Goal: Task Accomplishment & Management: Manage account settings

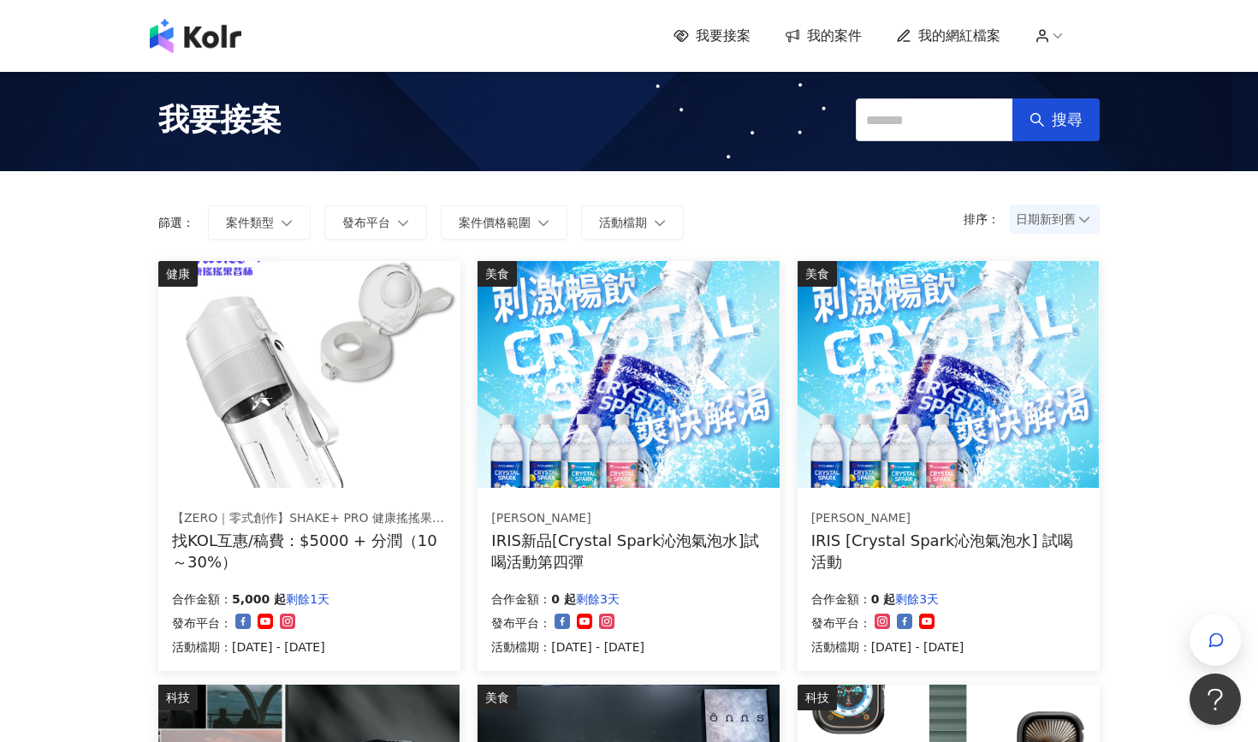
click at [844, 38] on span "我的案件" at bounding box center [834, 36] width 55 height 19
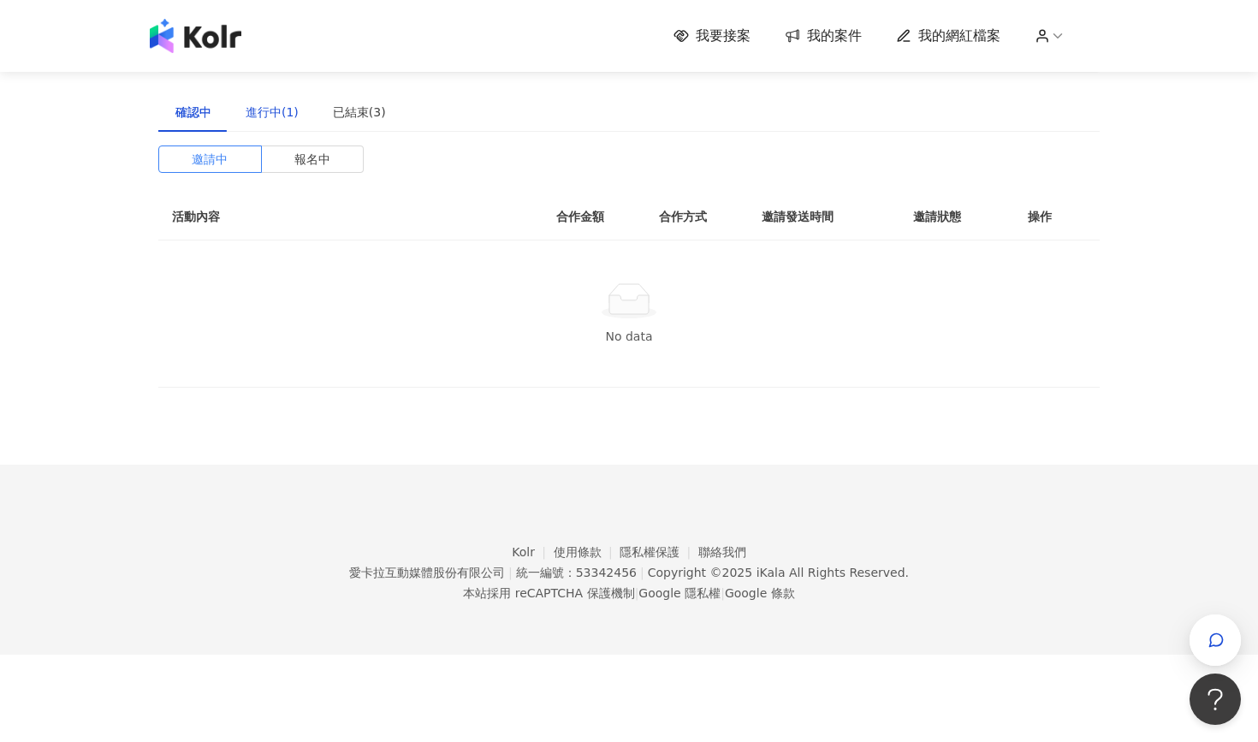
click at [253, 121] on div "進行中(1)" at bounding box center [272, 112] width 53 height 19
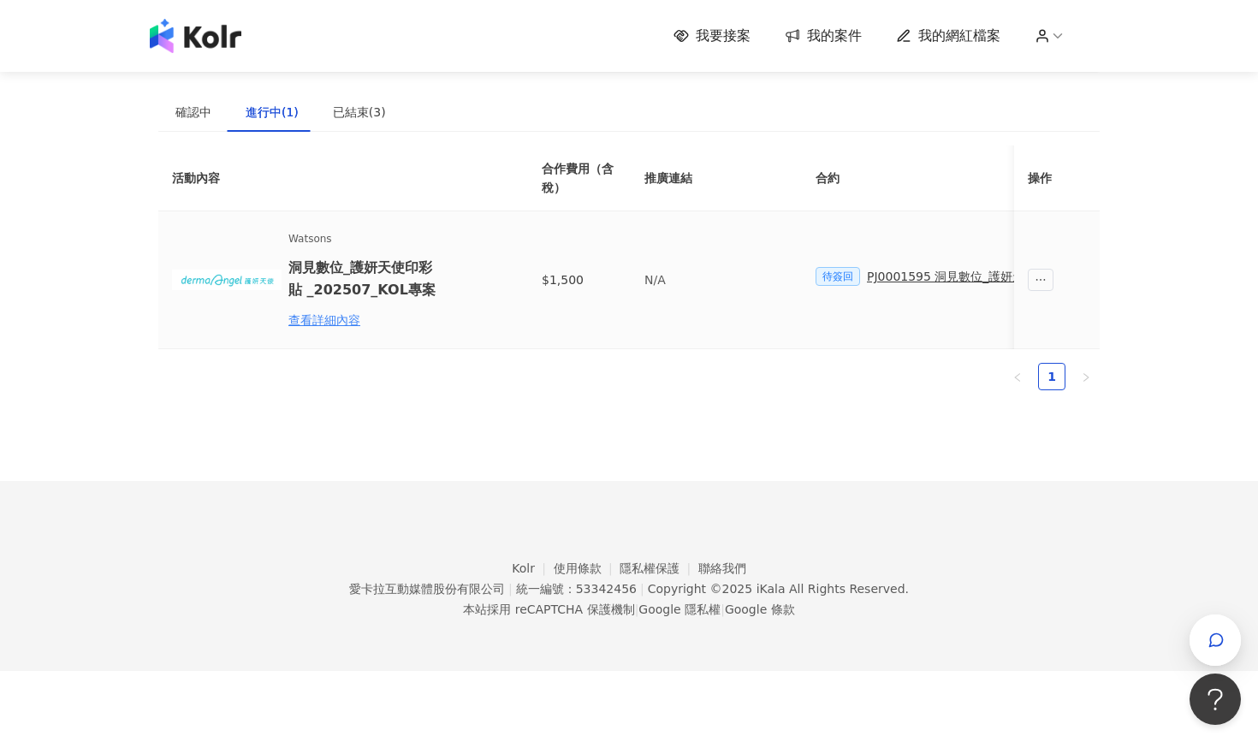
click at [854, 275] on span "待簽回" at bounding box center [838, 276] width 45 height 19
click at [852, 307] on td "待簽回 PJ0001595 洞⾒數位_護妍天使印彩貼 _202507_KOL專案" at bounding box center [999, 280] width 394 height 138
click at [852, 271] on span "待簽回" at bounding box center [838, 276] width 45 height 19
click at [707, 275] on span "待簽回" at bounding box center [702, 276] width 45 height 19
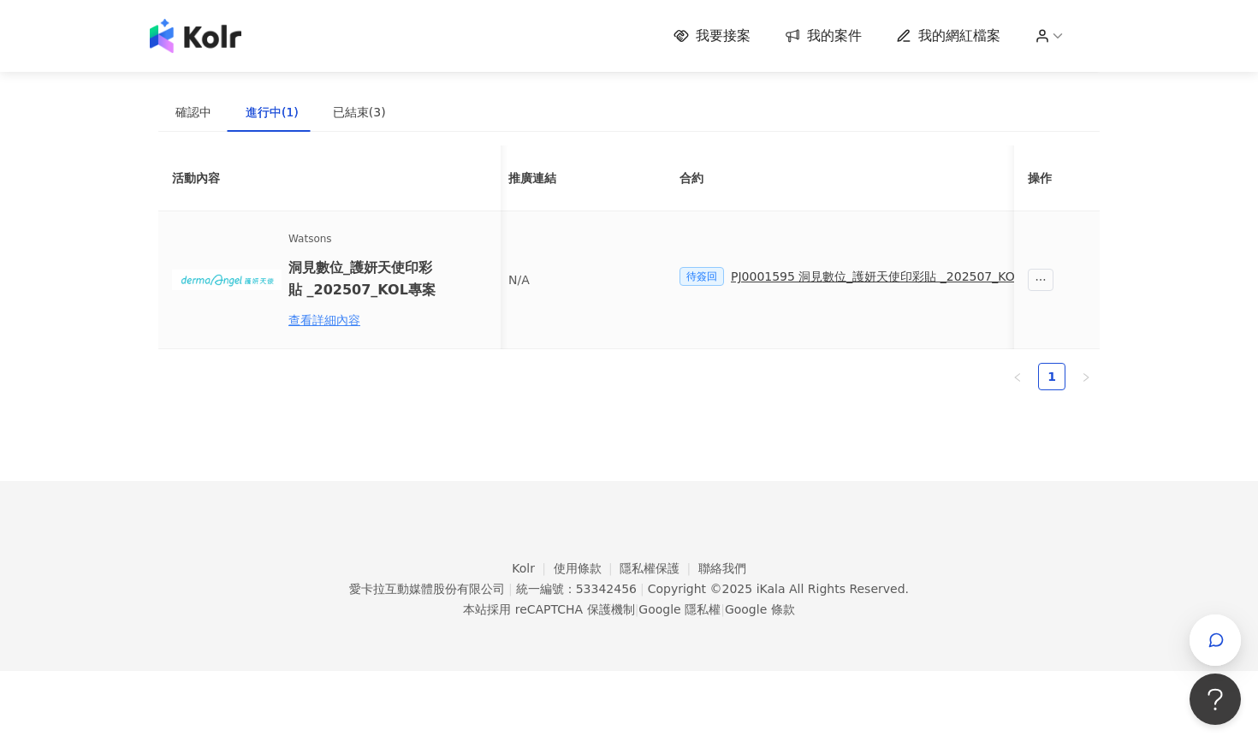
click at [746, 280] on div "PJ0001595 洞⾒數位_護妍天使印彩貼 _202507_KOL專案" at bounding box center [888, 276] width 315 height 19
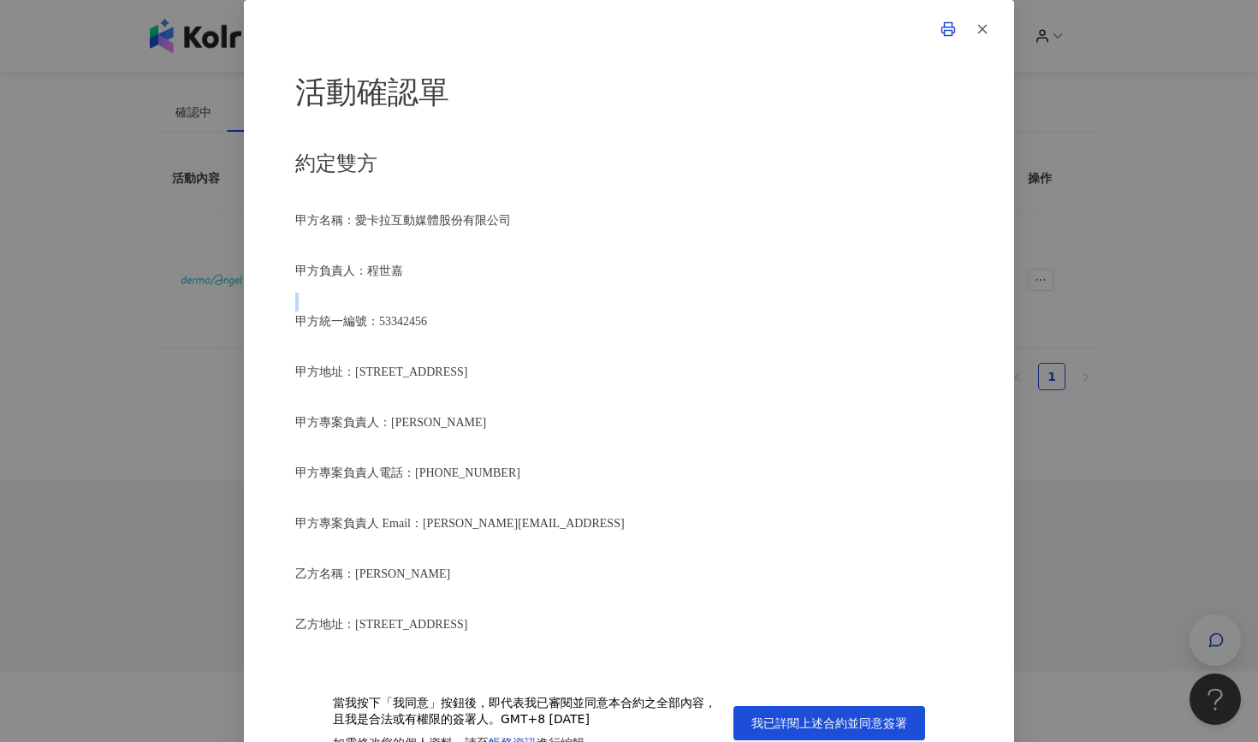
click at [746, 280] on div "活動確認單 約定雙方 甲方名稱：愛[PERSON_NAME]互動媒體股份有限公司 甲方負責人：程世嘉 甲方統一編號：53342456 甲方地址：104 [ST…" at bounding box center [629, 365] width 668 height 594
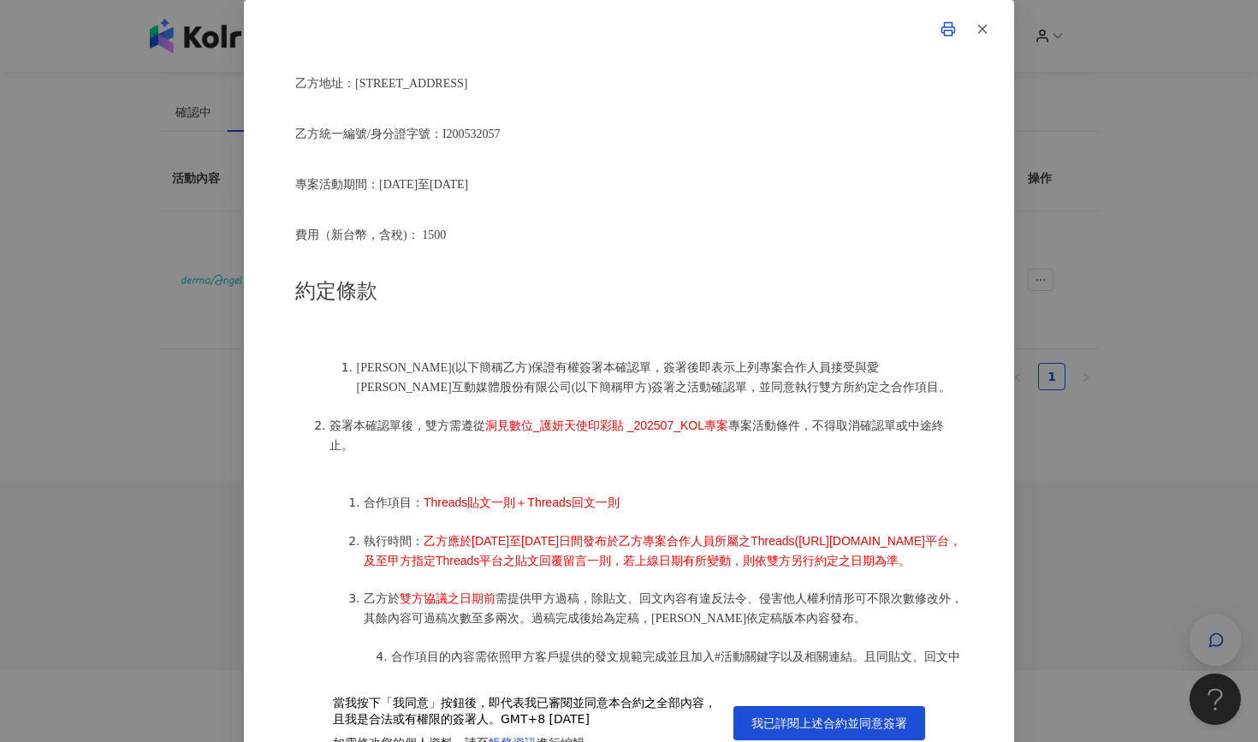
scroll to position [543, 0]
click at [824, 712] on button "我已詳閱上述合約並同意簽署" at bounding box center [829, 723] width 192 height 34
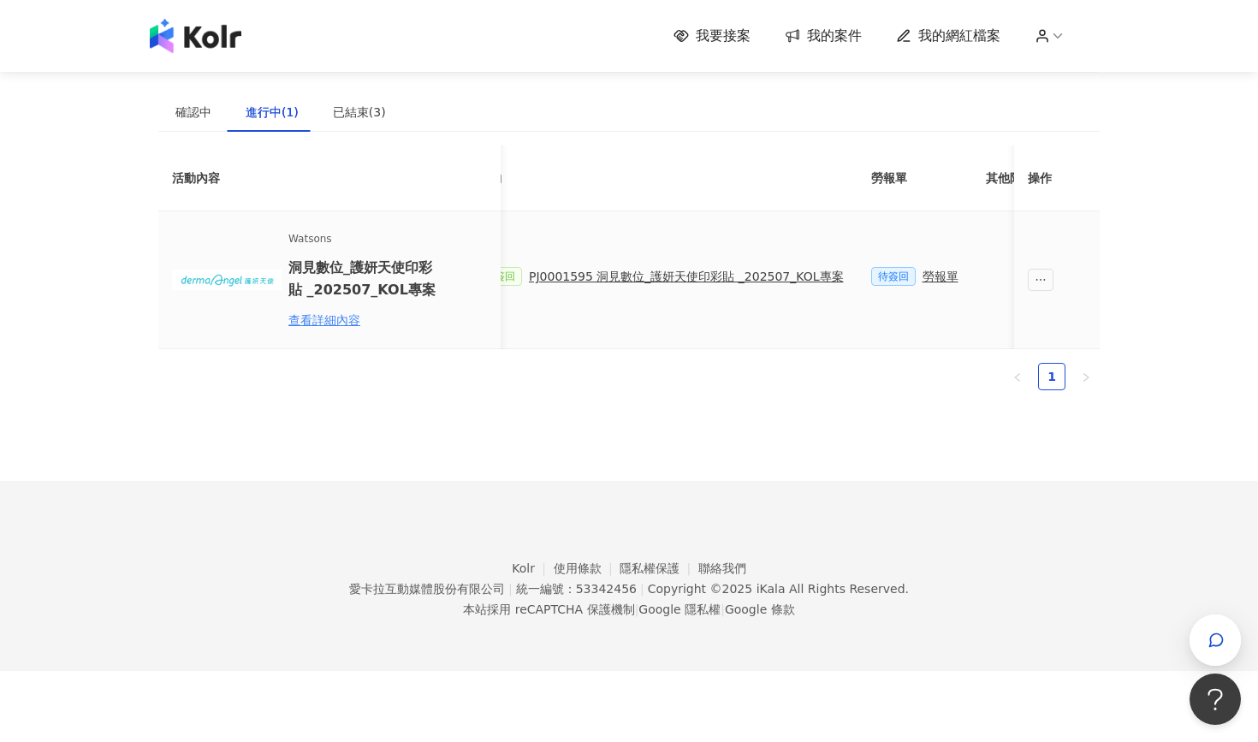
scroll to position [0, 340]
click at [873, 276] on span "待簽回" at bounding box center [891, 276] width 45 height 19
click at [924, 279] on div "勞報單" at bounding box center [939, 276] width 36 height 19
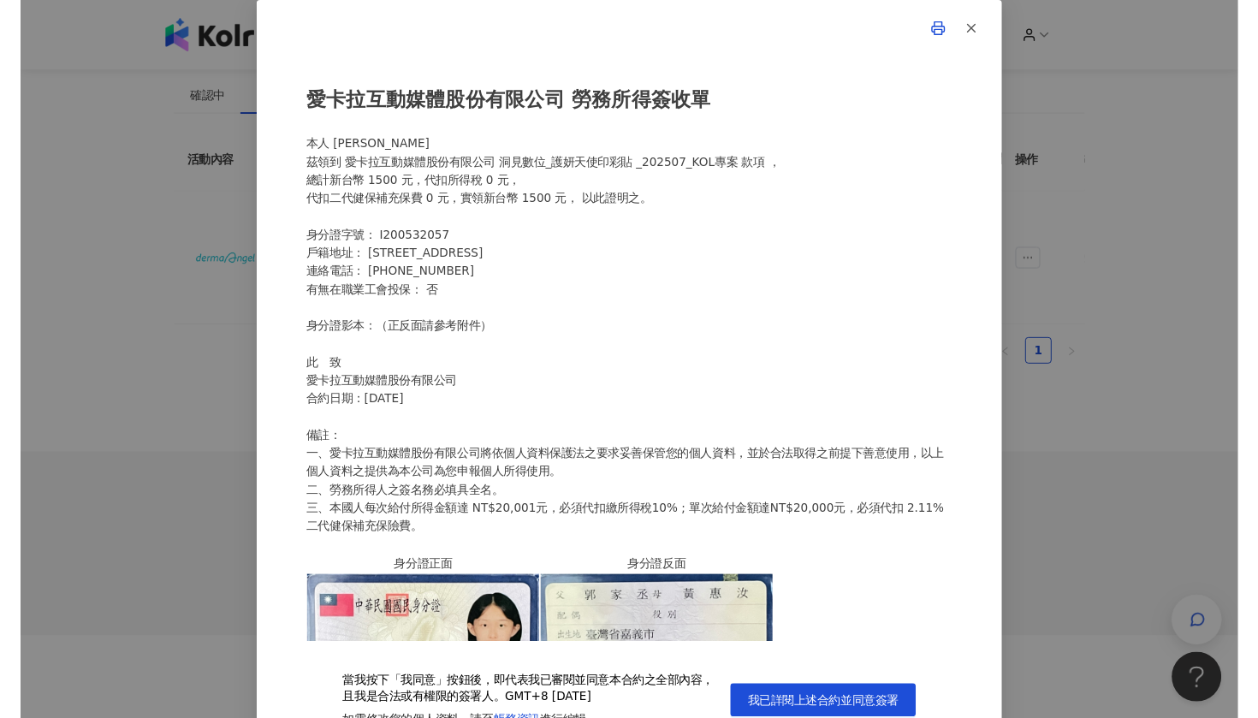
scroll to position [0, 0]
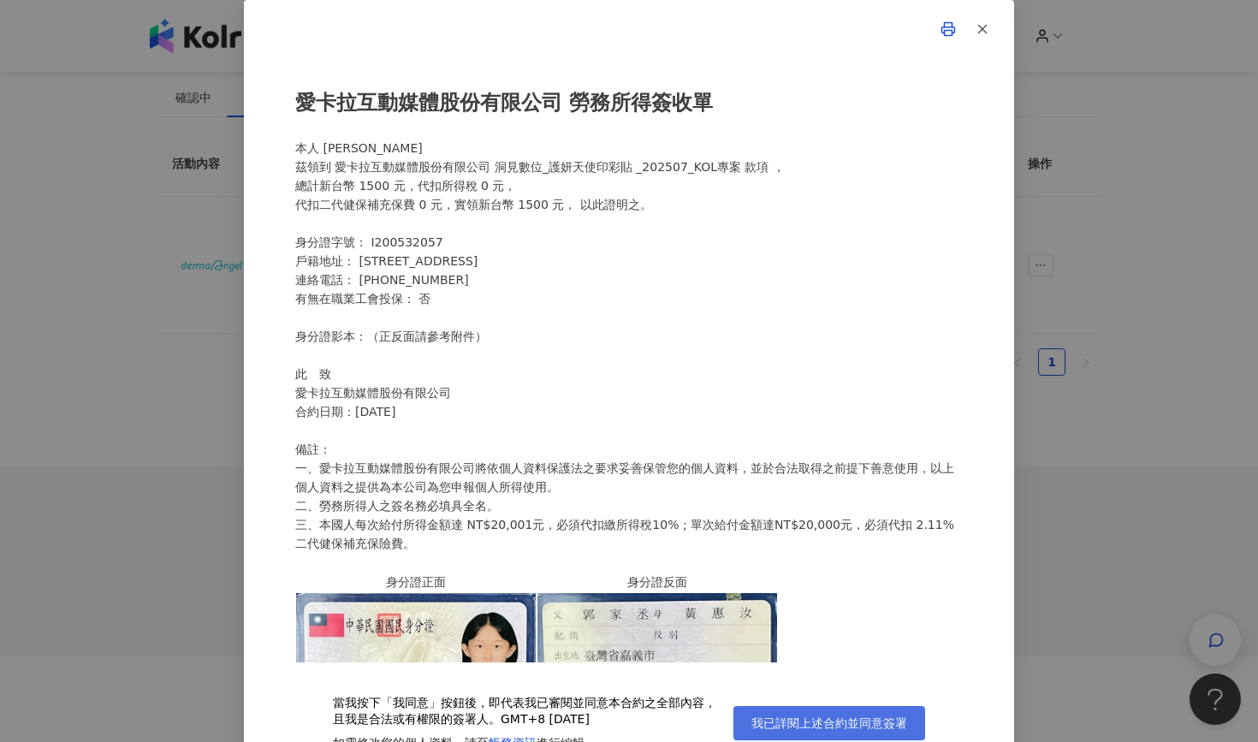
click at [782, 727] on span "我已詳閱上述合約並同意簽署" at bounding box center [829, 723] width 156 height 14
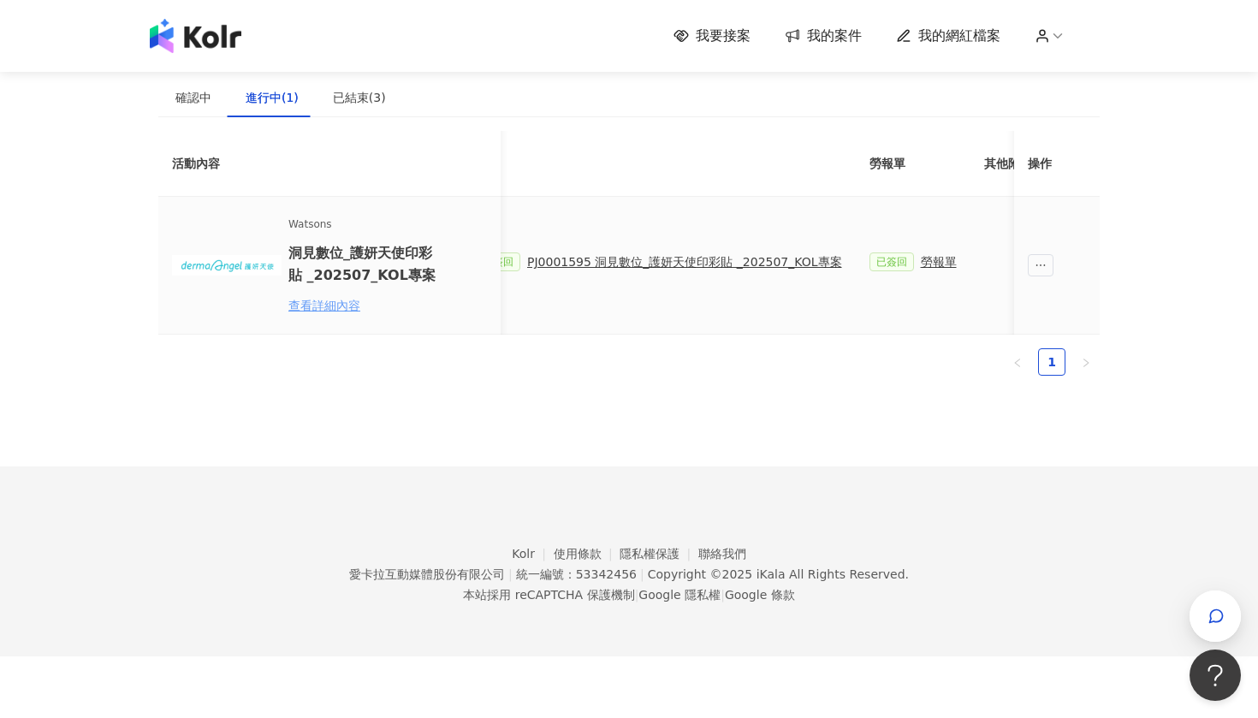
click at [347, 304] on div "查看詳細內容" at bounding box center [363, 305] width 150 height 19
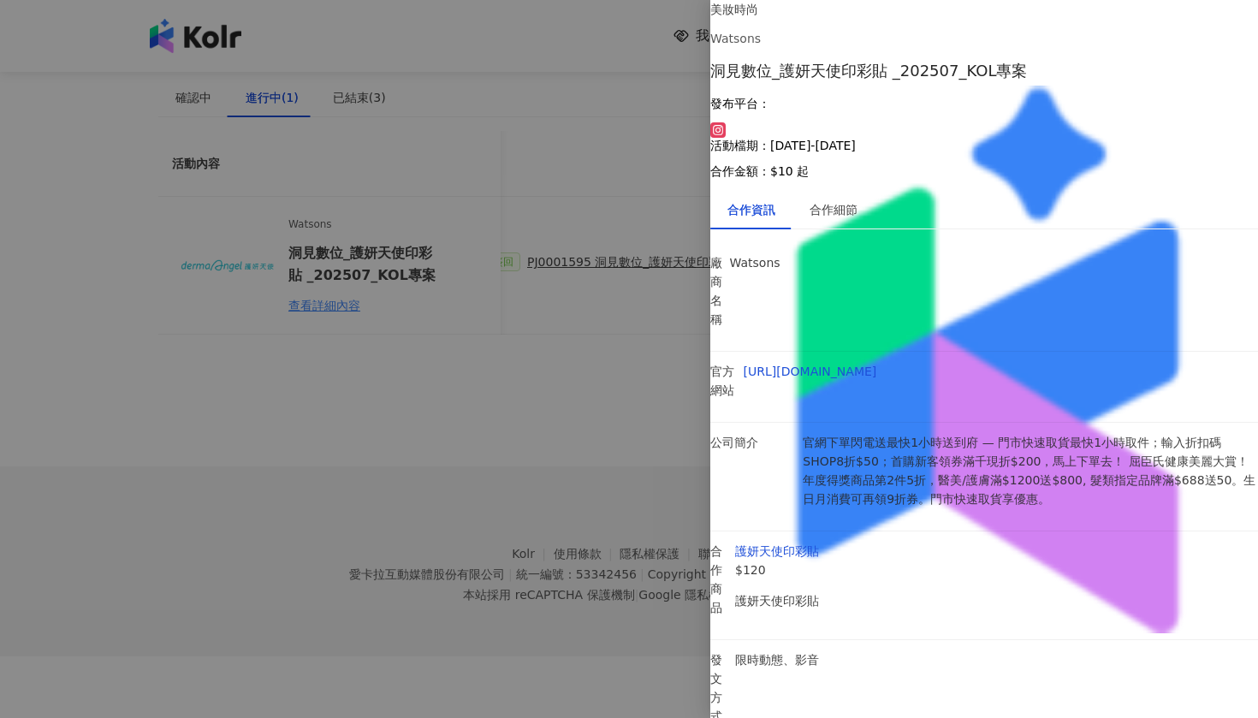
click at [654, 404] on div at bounding box center [629, 359] width 1258 height 718
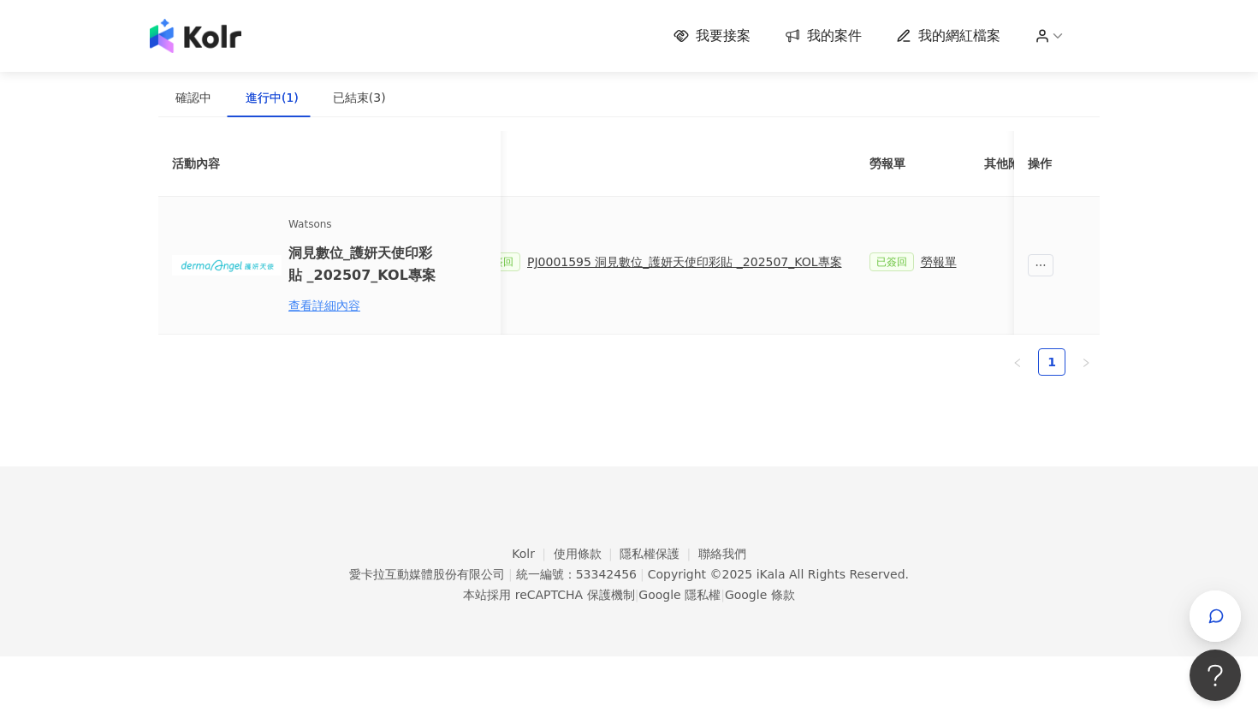
click at [712, 259] on div "PJ0001595 洞⾒數位_護妍天使印彩貼 _202507_KOL專案" at bounding box center [684, 261] width 315 height 19
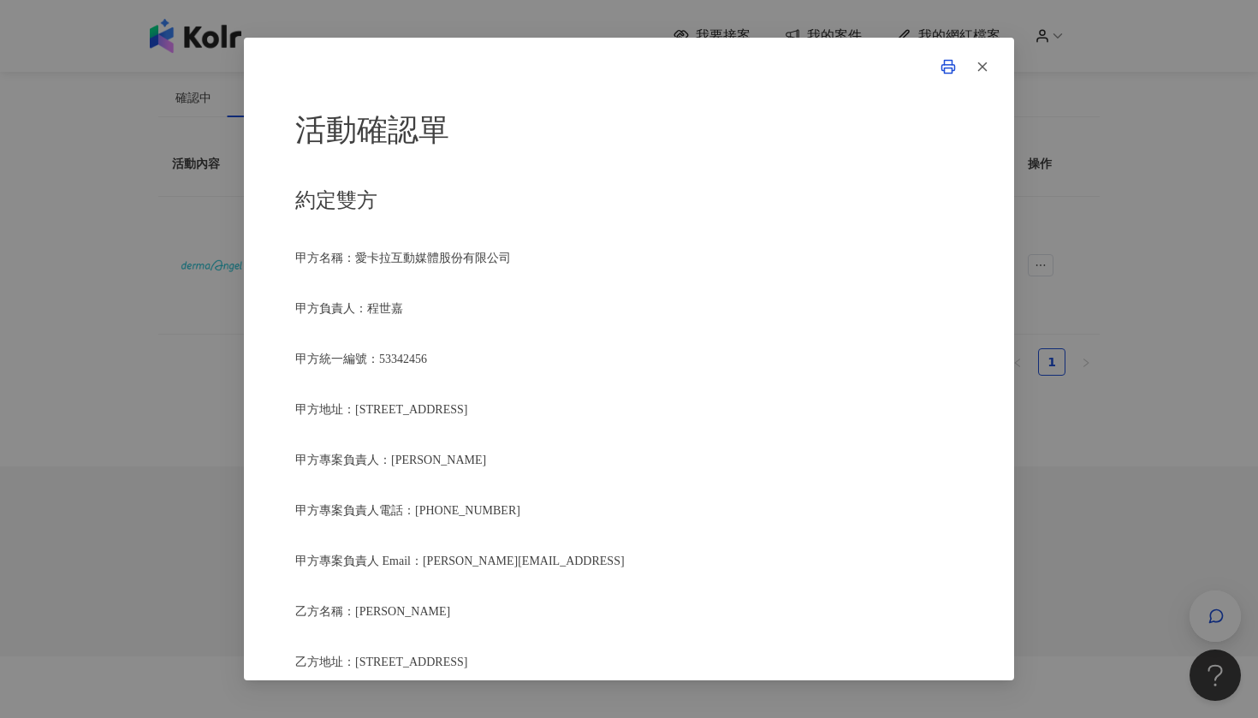
scroll to position [2075, 0]
click at [976, 72] on icon "button" at bounding box center [982, 66] width 15 height 15
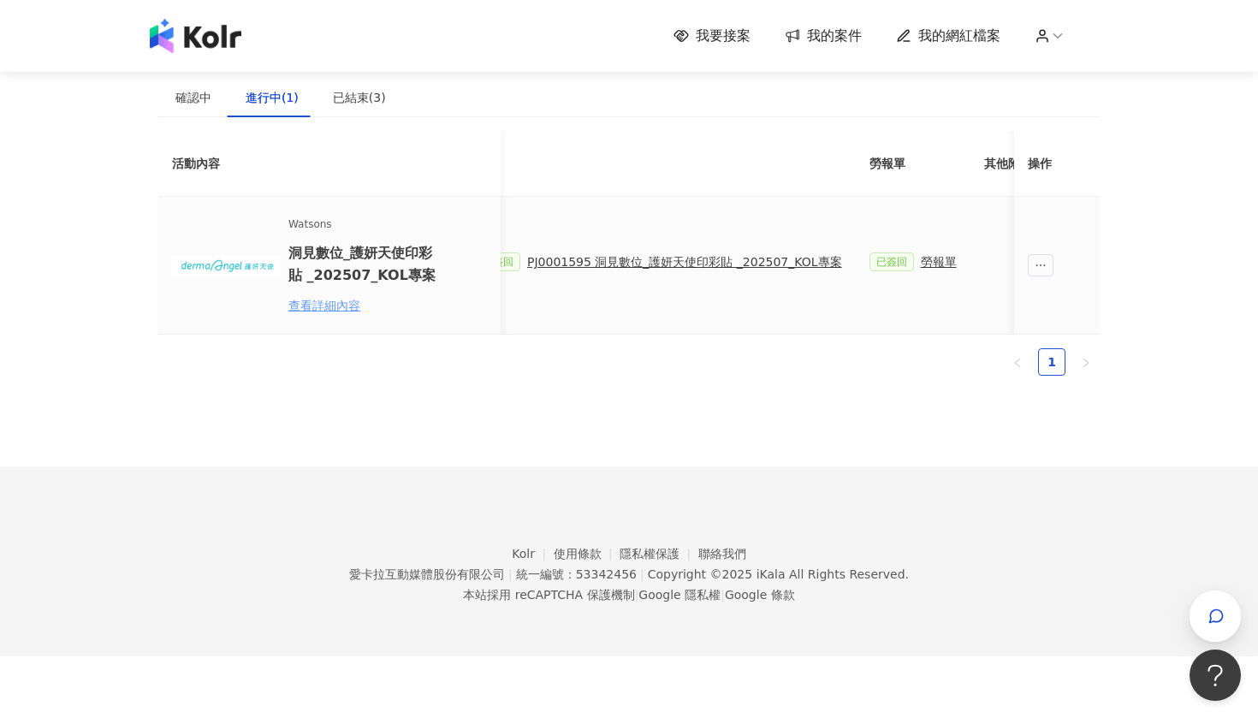
click at [325, 300] on div "查看詳細內容" at bounding box center [363, 305] width 150 height 19
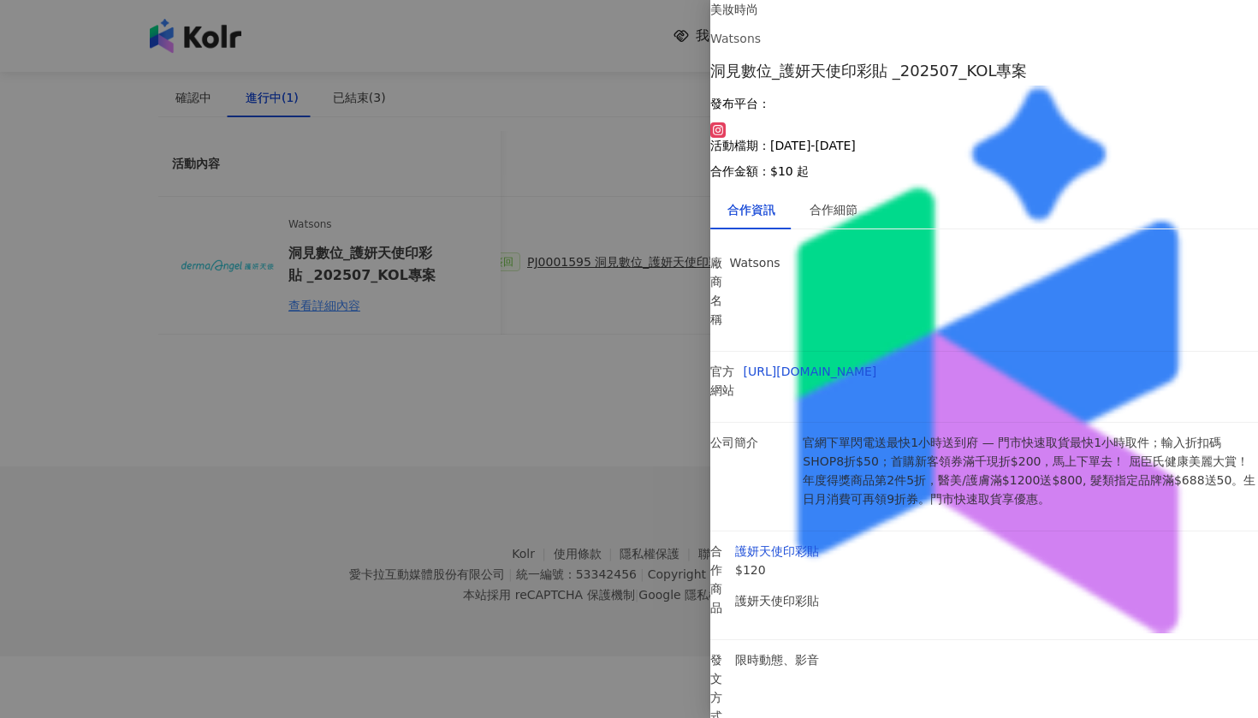
click at [616, 448] on div at bounding box center [629, 359] width 1258 height 718
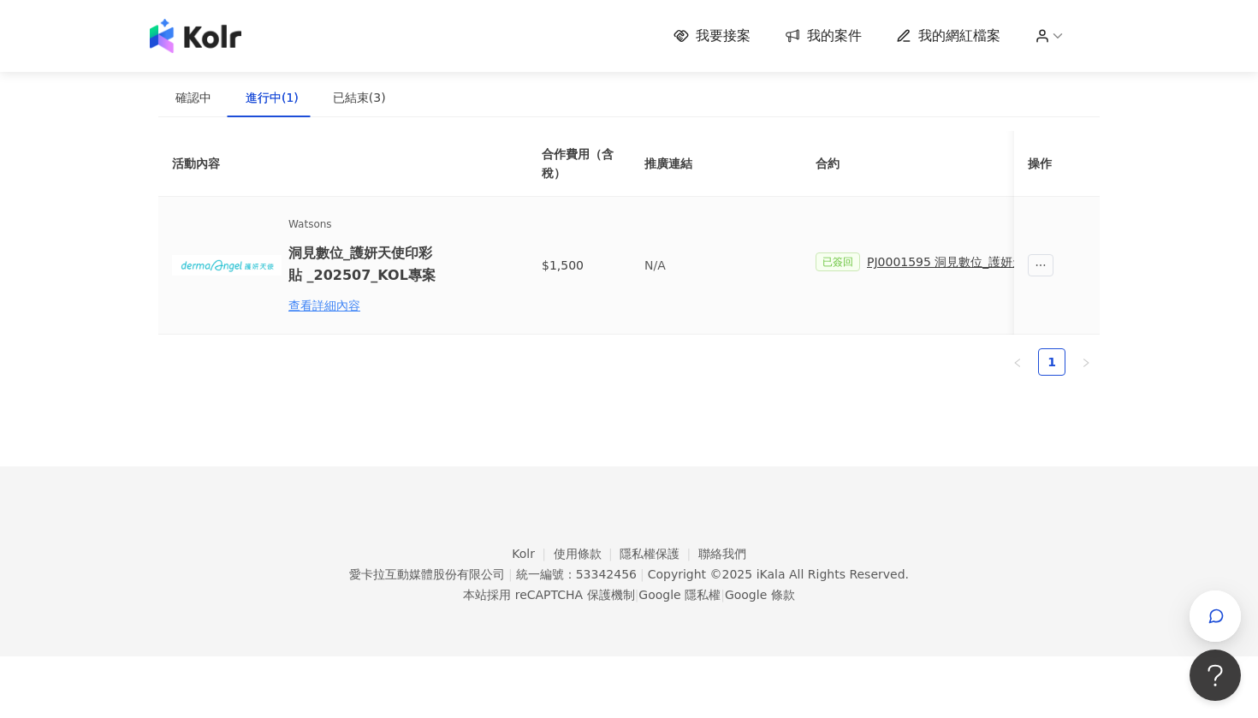
scroll to position [0, 0]
click at [982, 3] on div "我要接案 我的案件 我的網紅檔案" at bounding box center [629, 36] width 1258 height 72
